Goal: Task Accomplishment & Management: Manage account settings

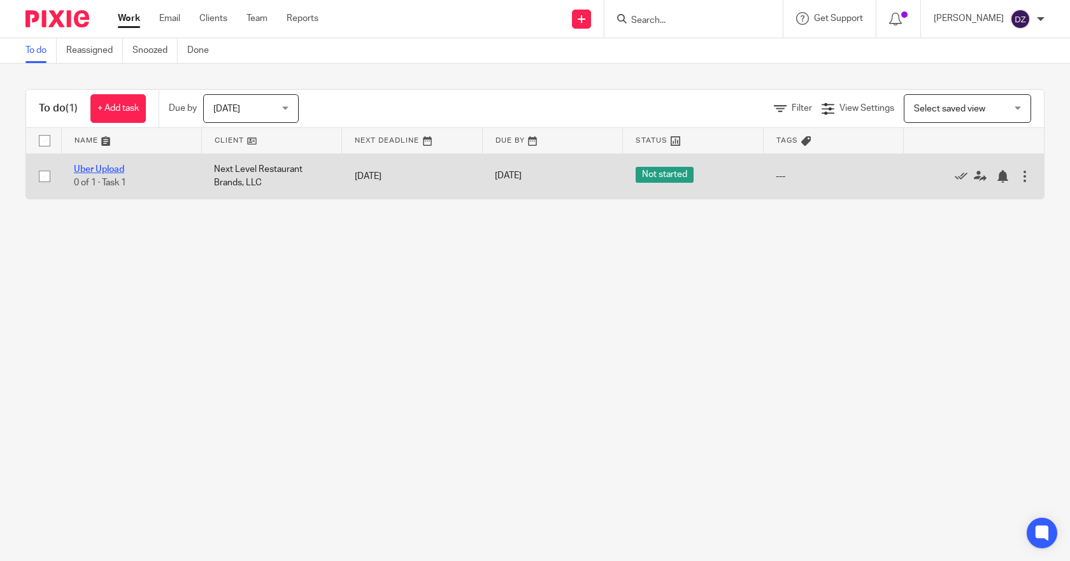
click at [97, 167] on link "Uber Upload" at bounding box center [99, 169] width 50 height 9
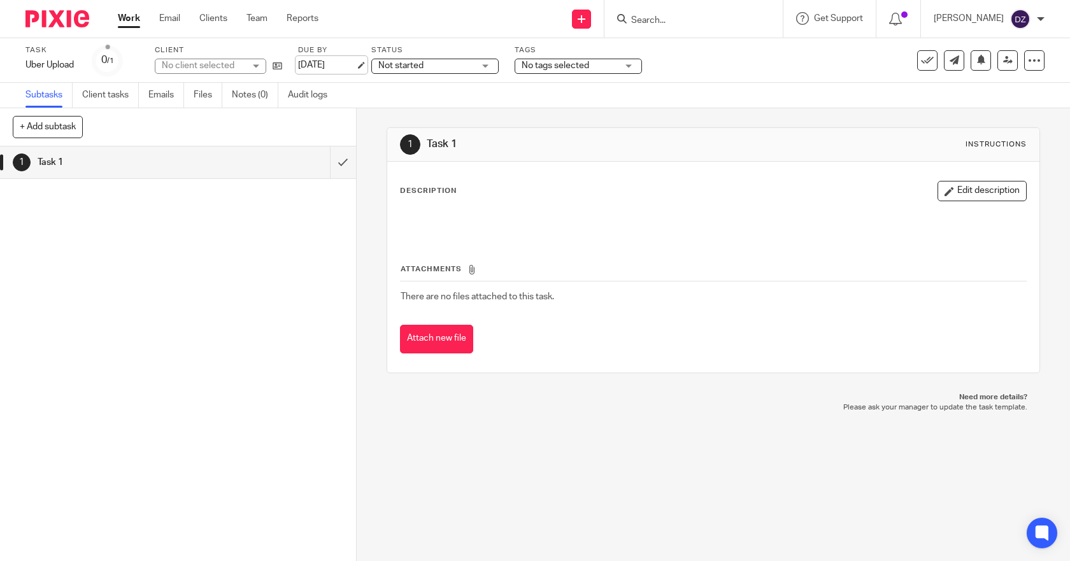
click at [338, 66] on link "Aug 20, 2025" at bounding box center [326, 65] width 57 height 13
click at [122, 20] on link "Work" at bounding box center [129, 18] width 22 height 13
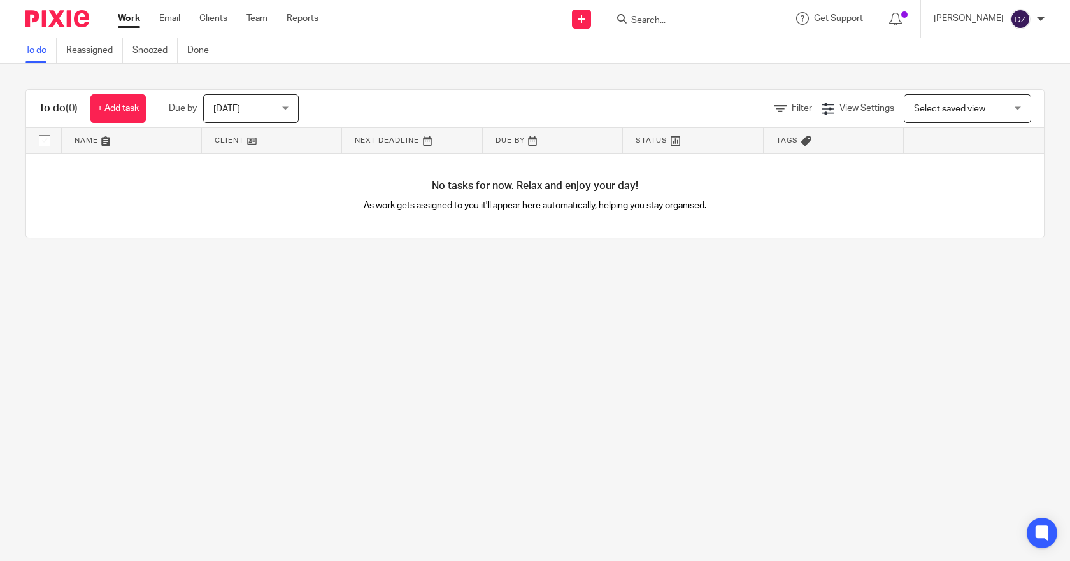
click at [289, 104] on div "Today Today" at bounding box center [251, 108] width 96 height 29
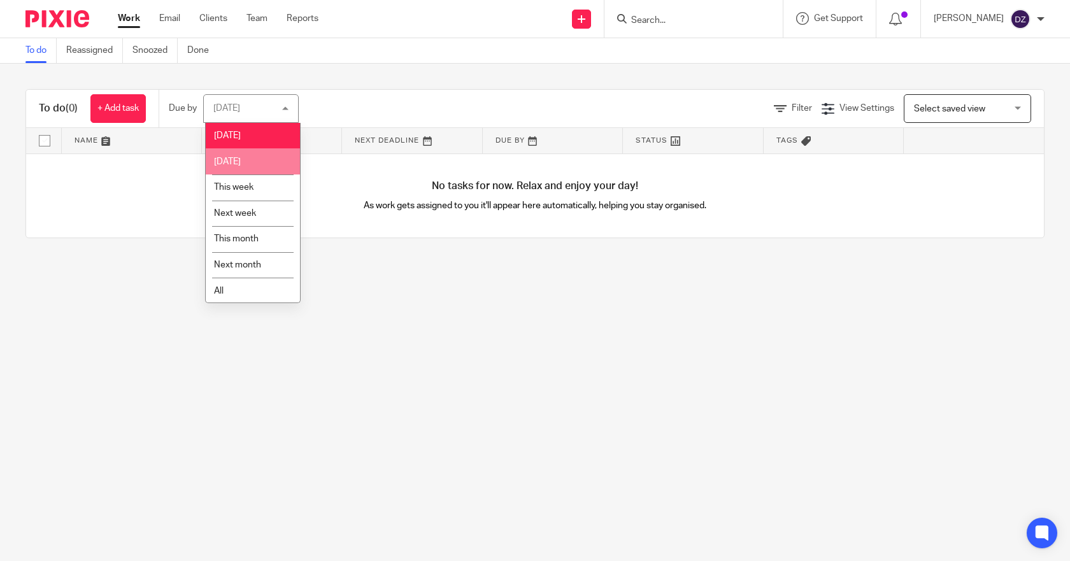
click at [241, 161] on span "[DATE]" at bounding box center [227, 161] width 27 height 9
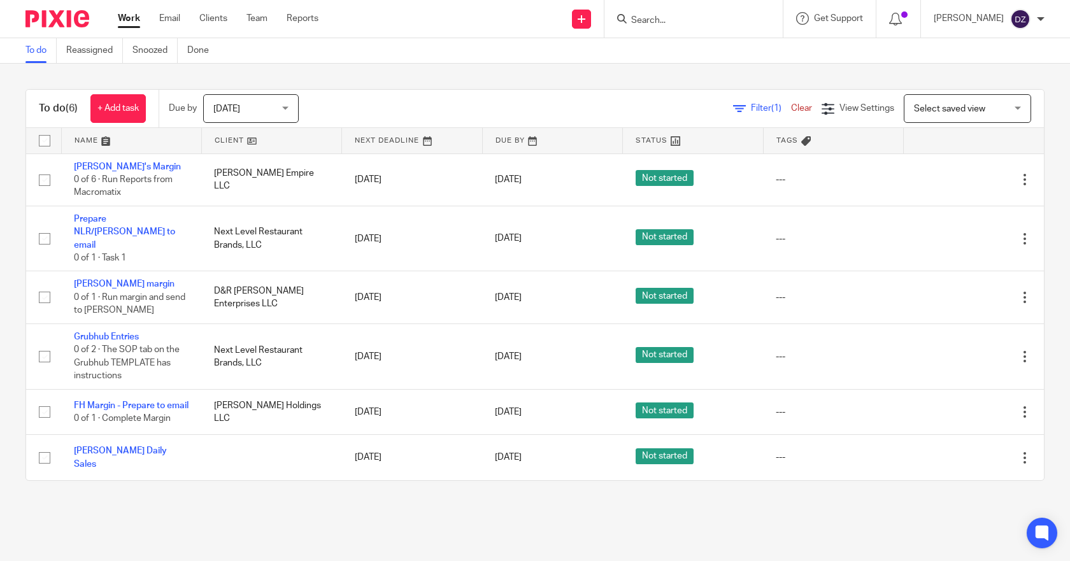
click at [264, 104] on span "[DATE]" at bounding box center [247, 108] width 68 height 27
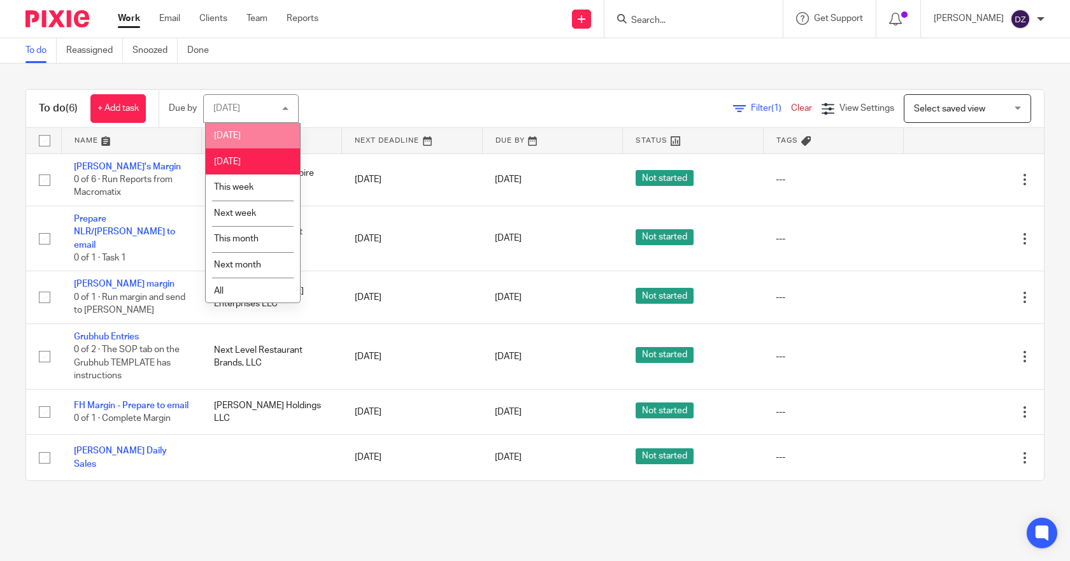
click at [222, 135] on span "[DATE]" at bounding box center [227, 135] width 27 height 9
